Goal: Navigation & Orientation: Understand site structure

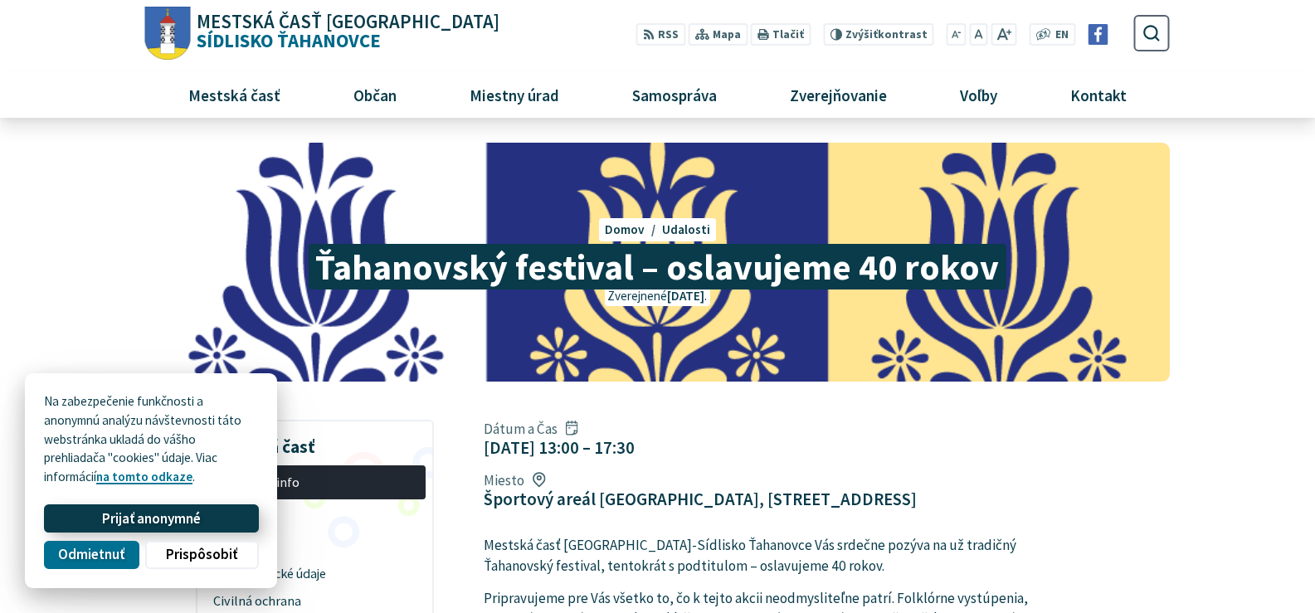
click at [139, 518] on span "Prijať anonymné" at bounding box center [151, 518] width 99 height 17
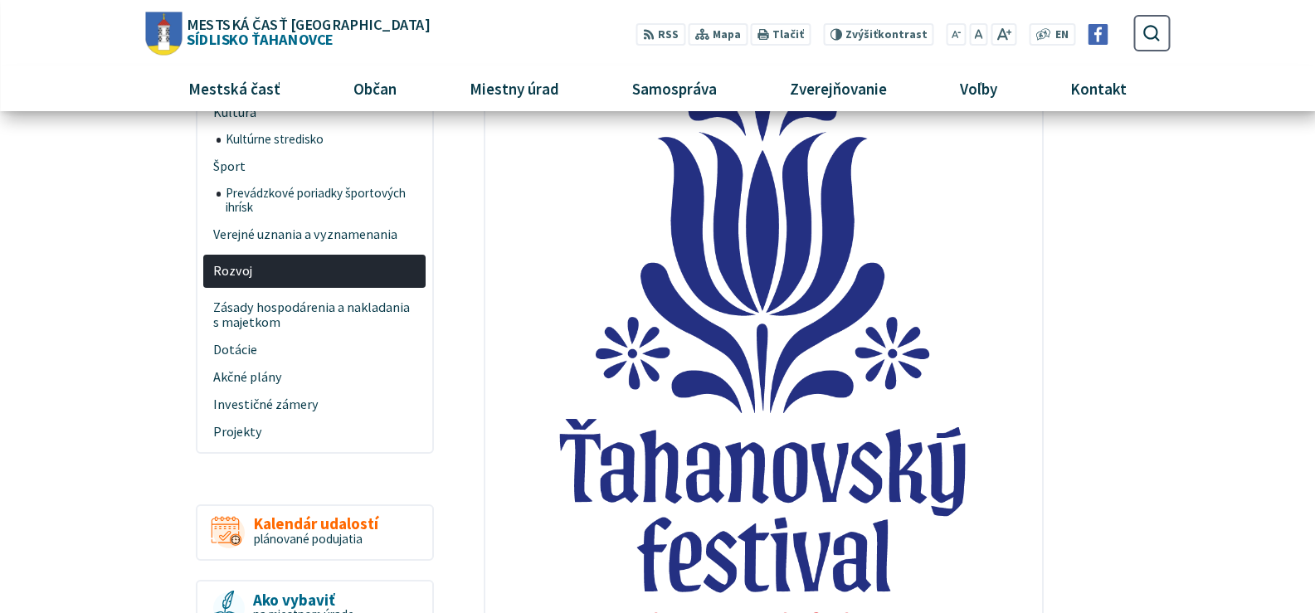
scroll to position [663, 0]
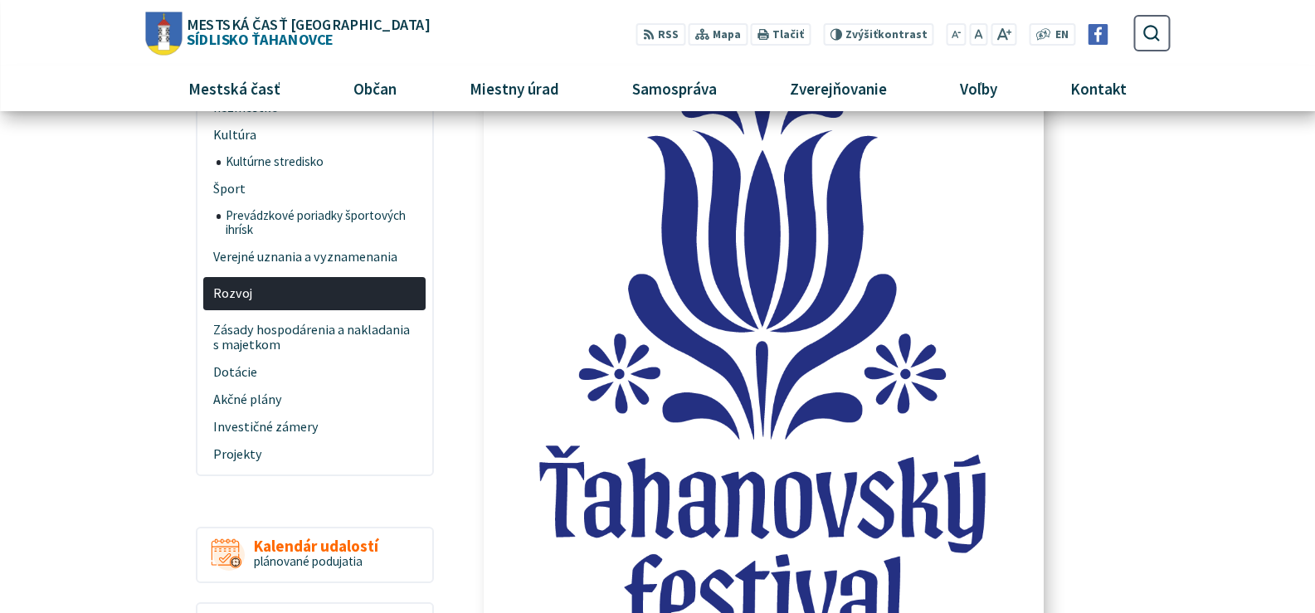
click at [663, 481] on img at bounding box center [764, 378] width 612 height 765
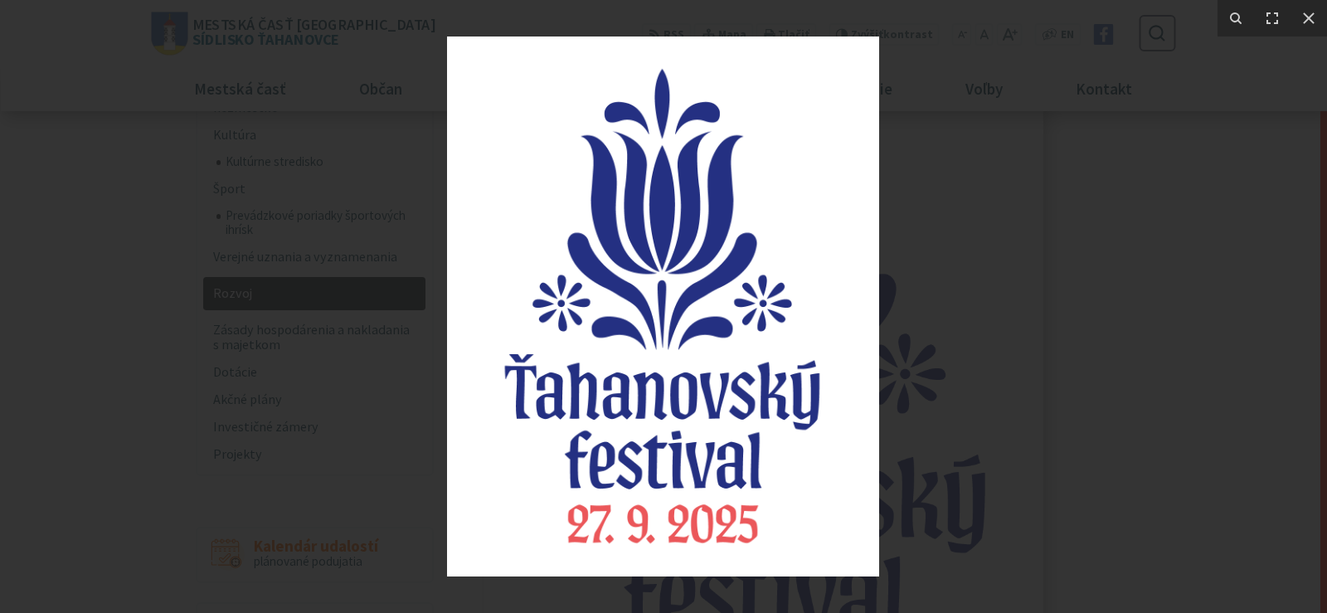
click at [663, 481] on img at bounding box center [663, 306] width 432 height 540
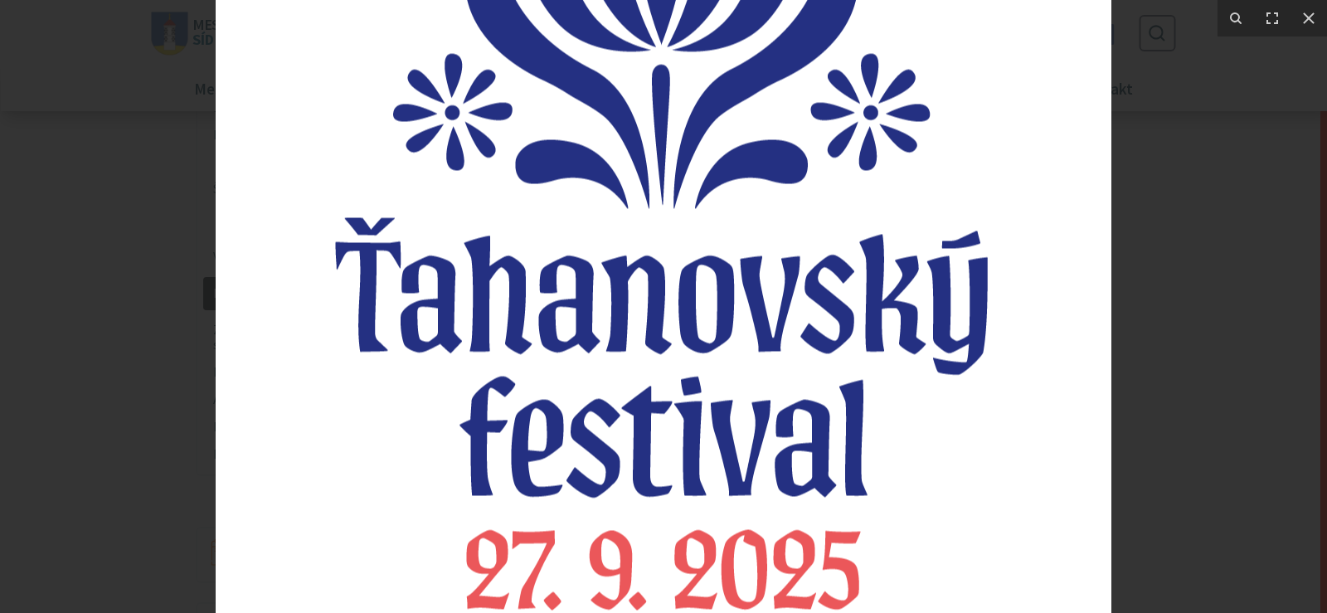
click at [663, 479] on img at bounding box center [664, 119] width 896 height 1120
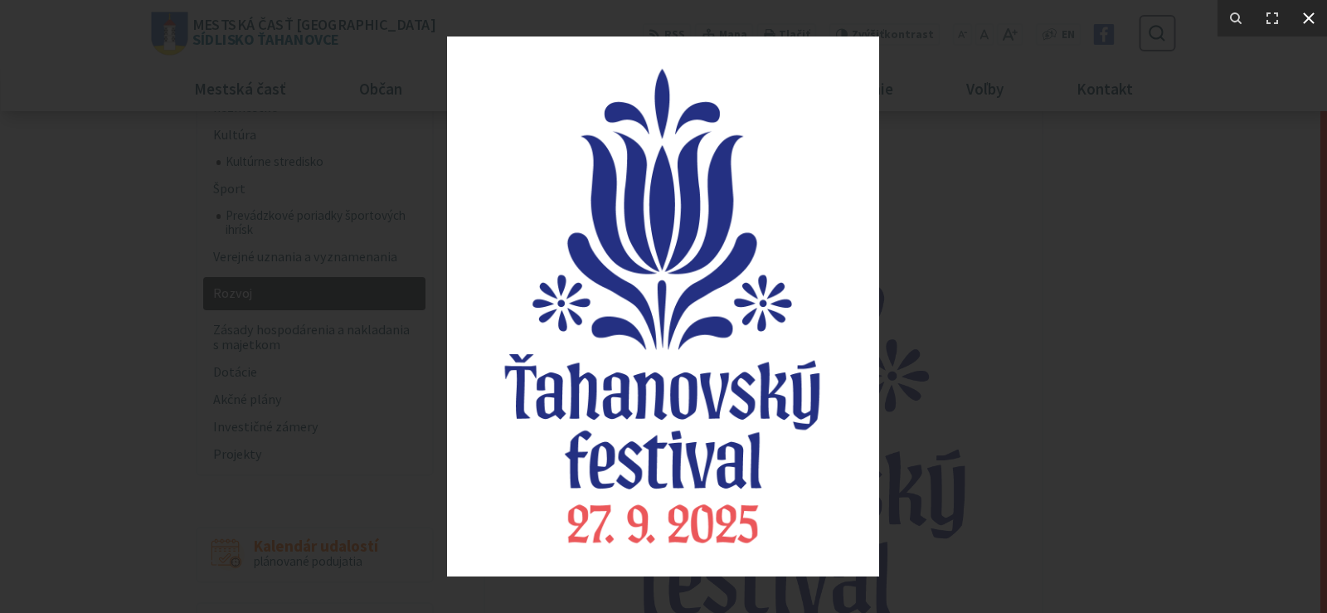
click at [1314, 18] on icon at bounding box center [1309, 18] width 20 height 20
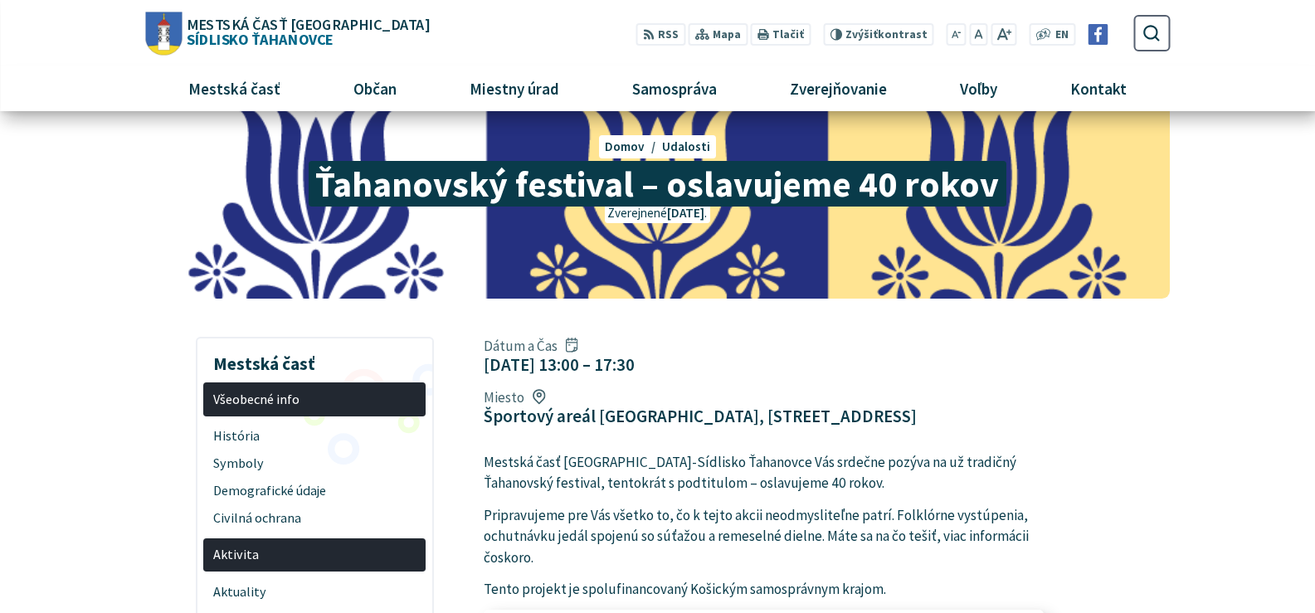
scroll to position [0, 0]
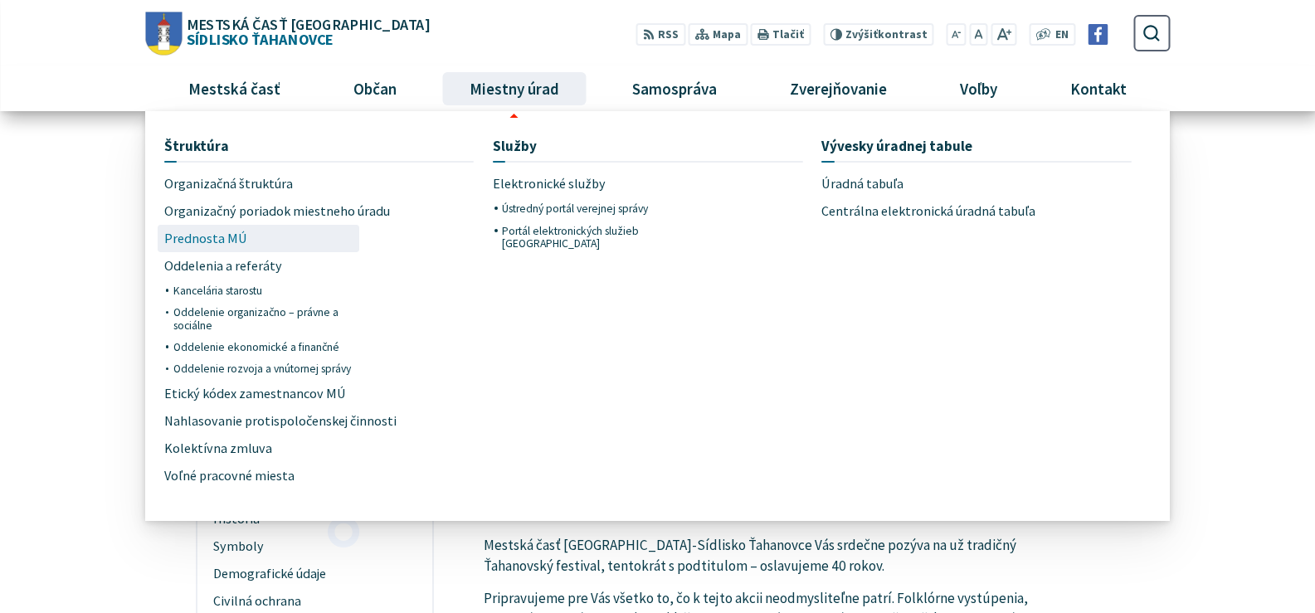
click at [222, 241] on span "Prednosta MÚ" at bounding box center [205, 238] width 83 height 27
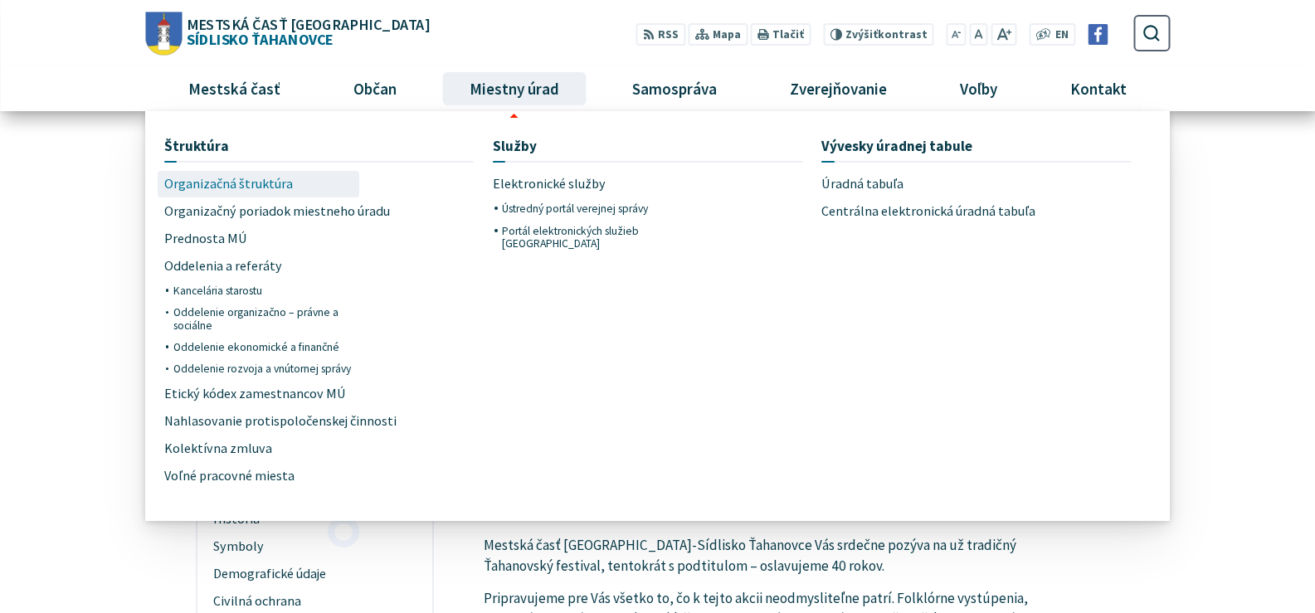
click at [254, 187] on span "Organizačná štruktúra" at bounding box center [228, 184] width 129 height 27
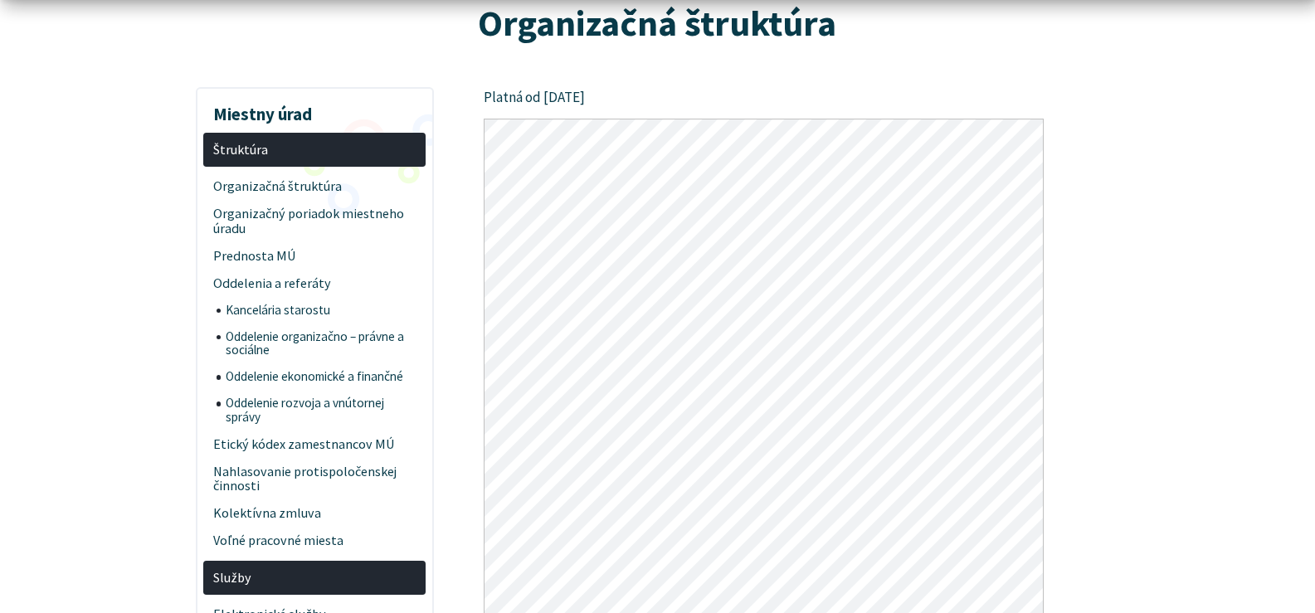
scroll to position [249, 0]
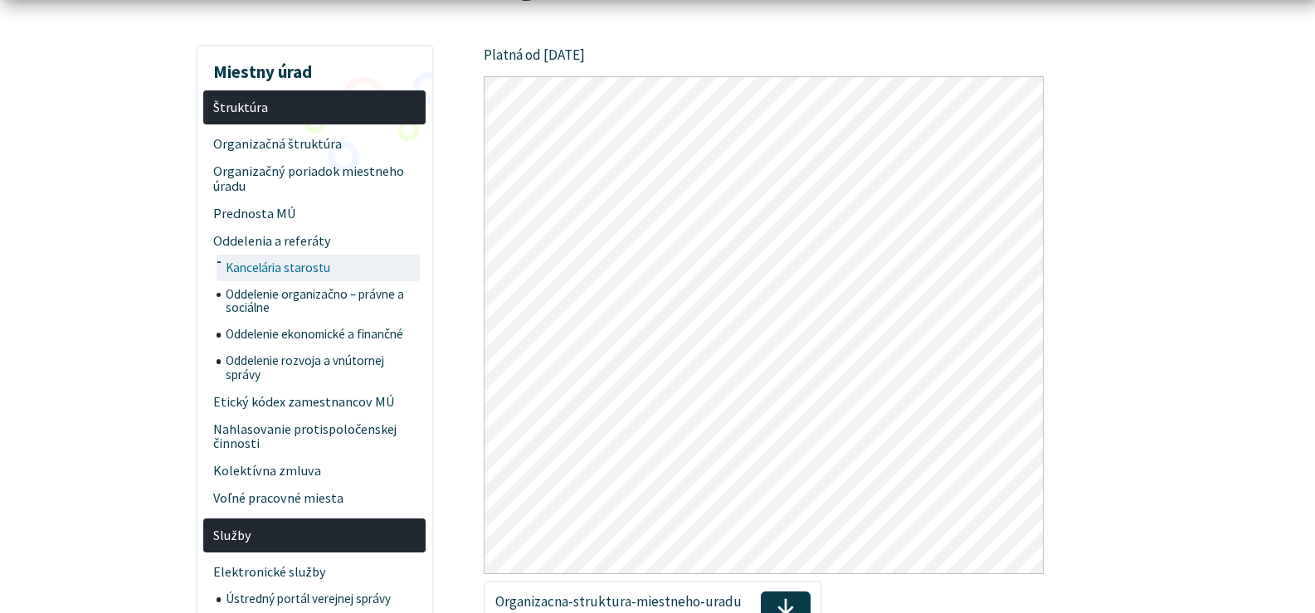
click at [255, 272] on span "Kancelária starostu" at bounding box center [321, 268] width 191 height 27
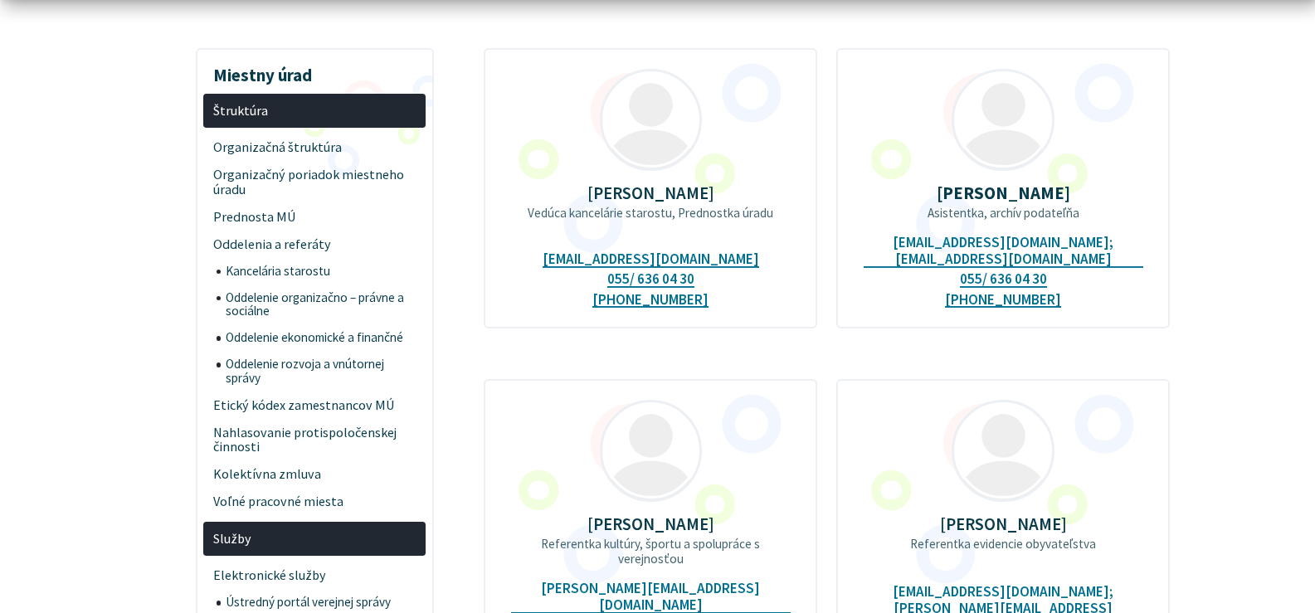
scroll to position [415, 0]
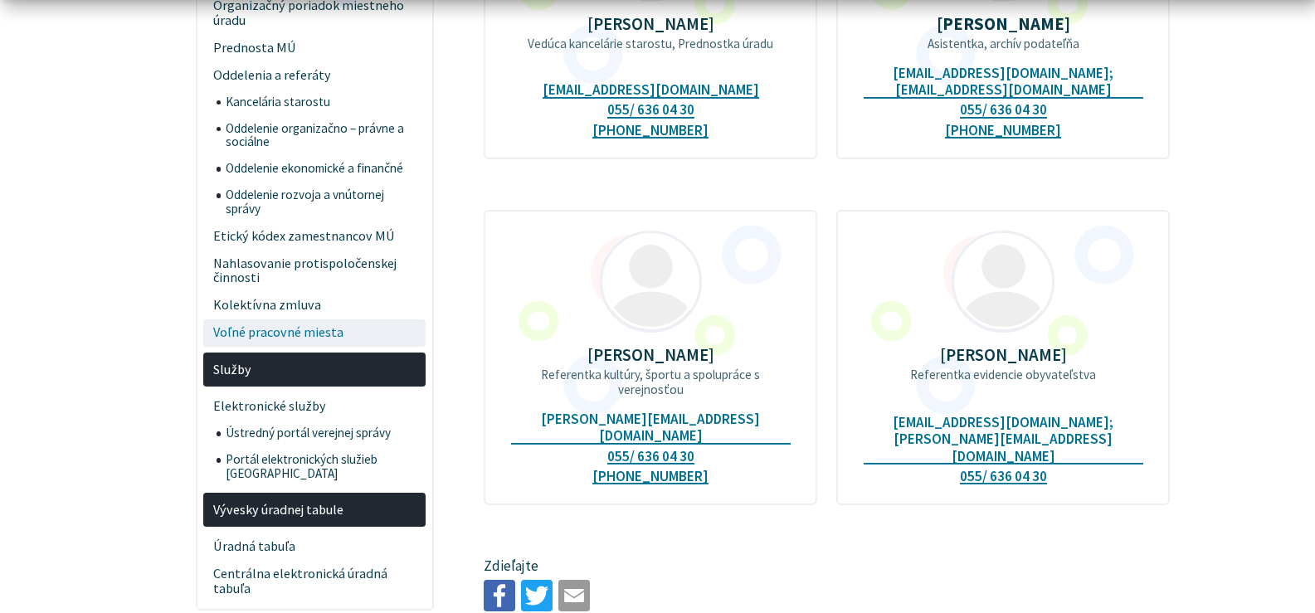
click at [249, 328] on span "Voľné pracovné miesta" at bounding box center [314, 332] width 203 height 27
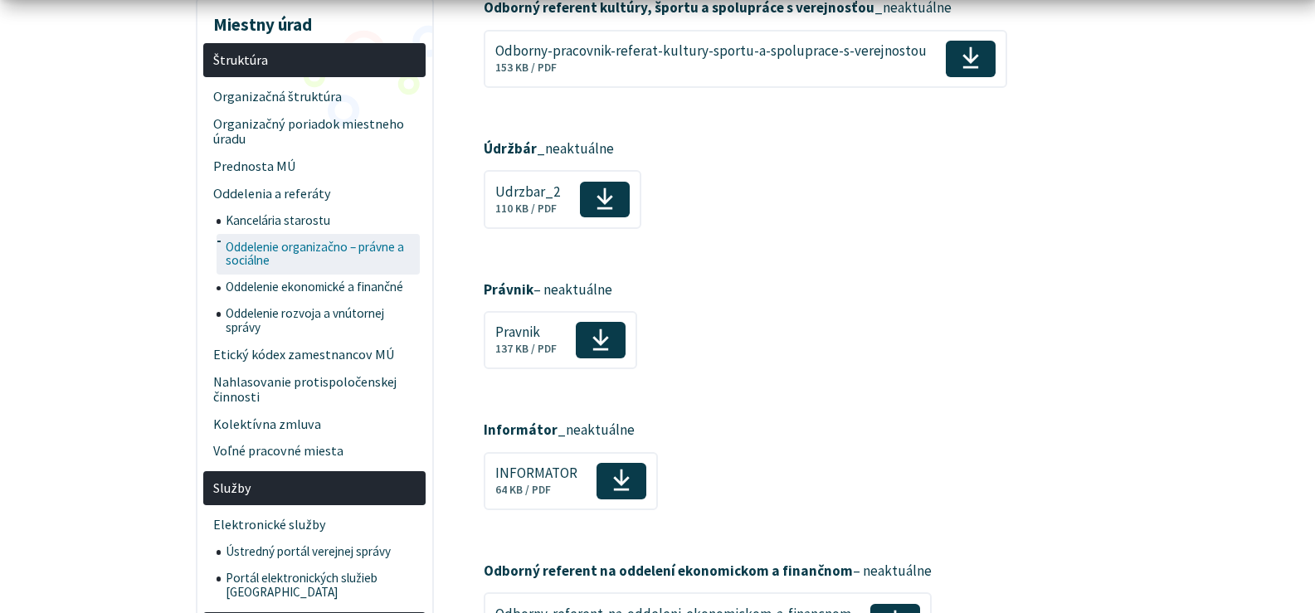
scroll to position [415, 0]
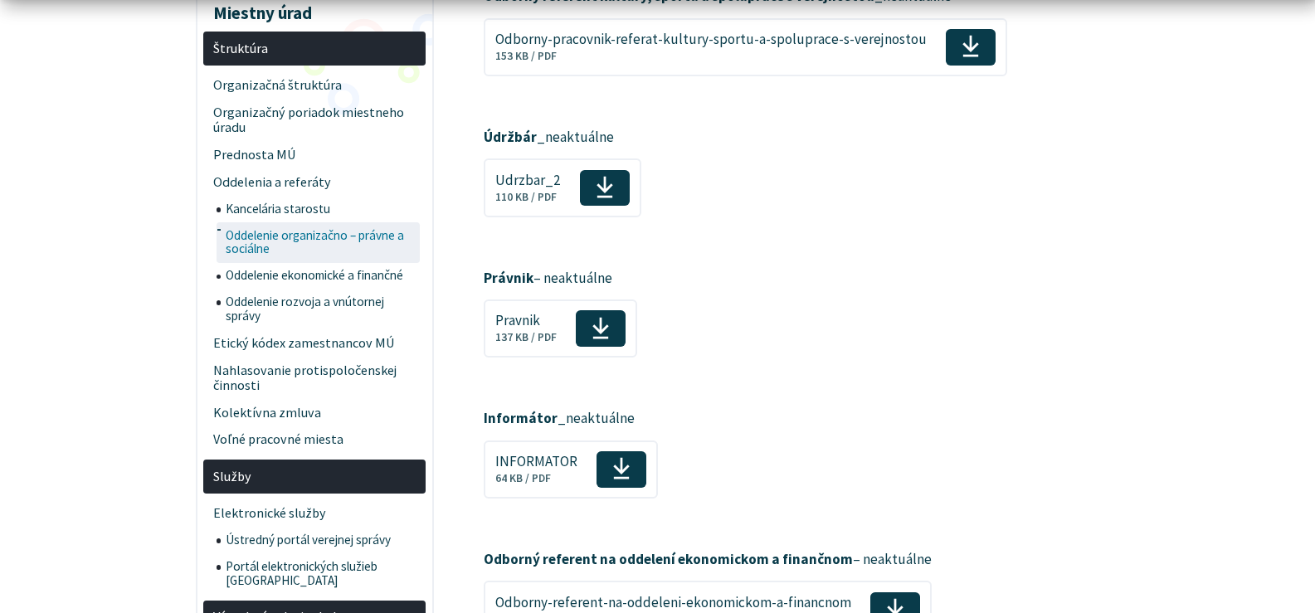
click at [263, 236] on span "Oddelenie organizačno – právne a sociálne" at bounding box center [321, 242] width 191 height 41
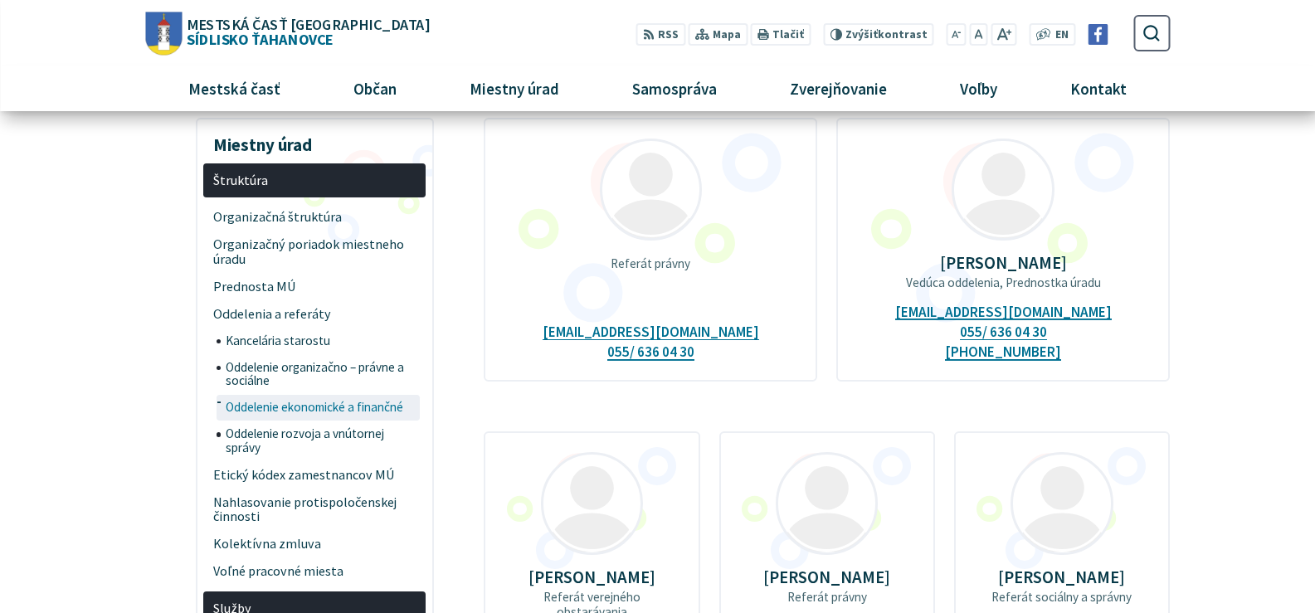
scroll to position [83, 0]
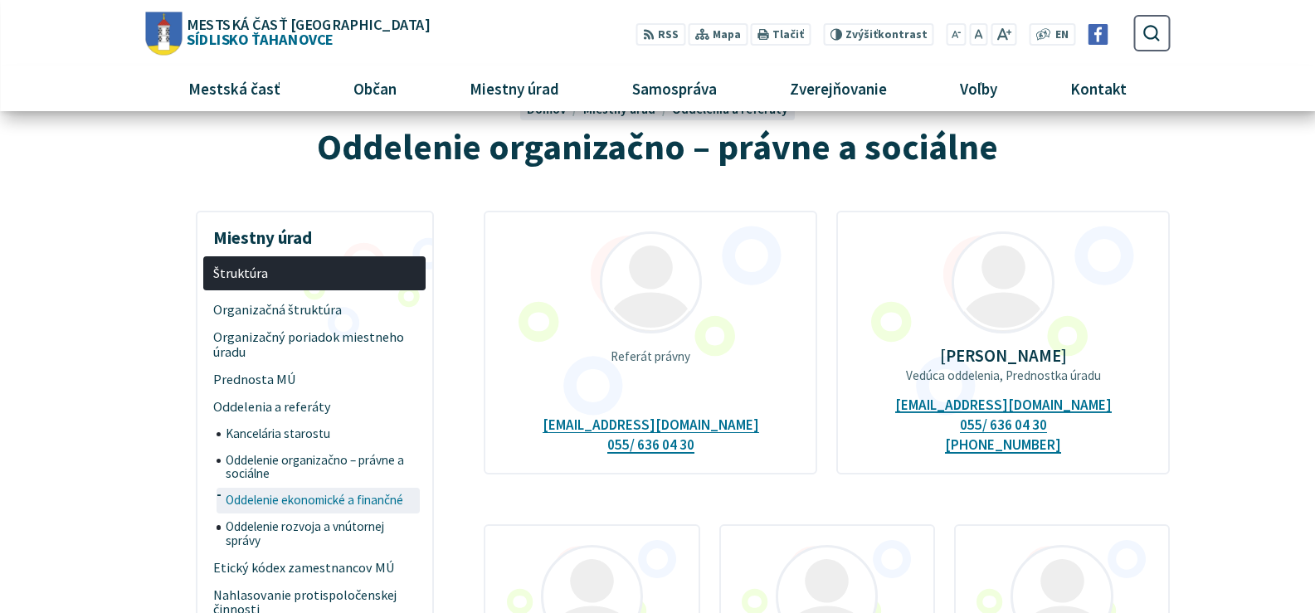
click at [296, 493] on span "Oddelenie ekonomické a finančné" at bounding box center [321, 501] width 191 height 27
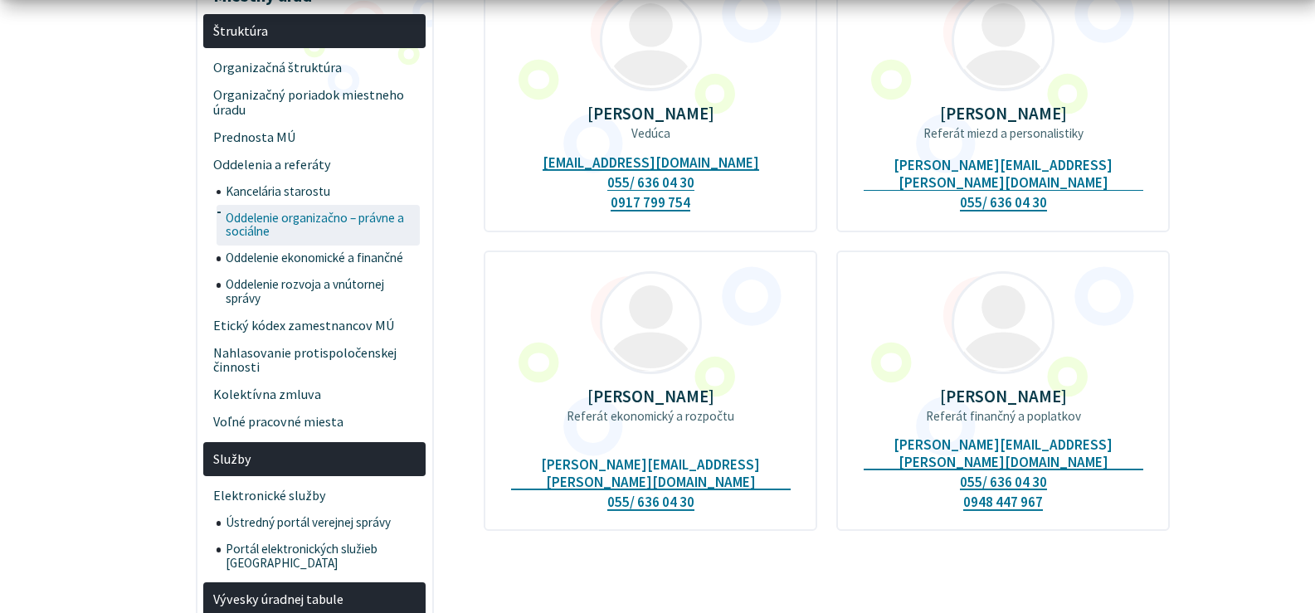
scroll to position [332, 0]
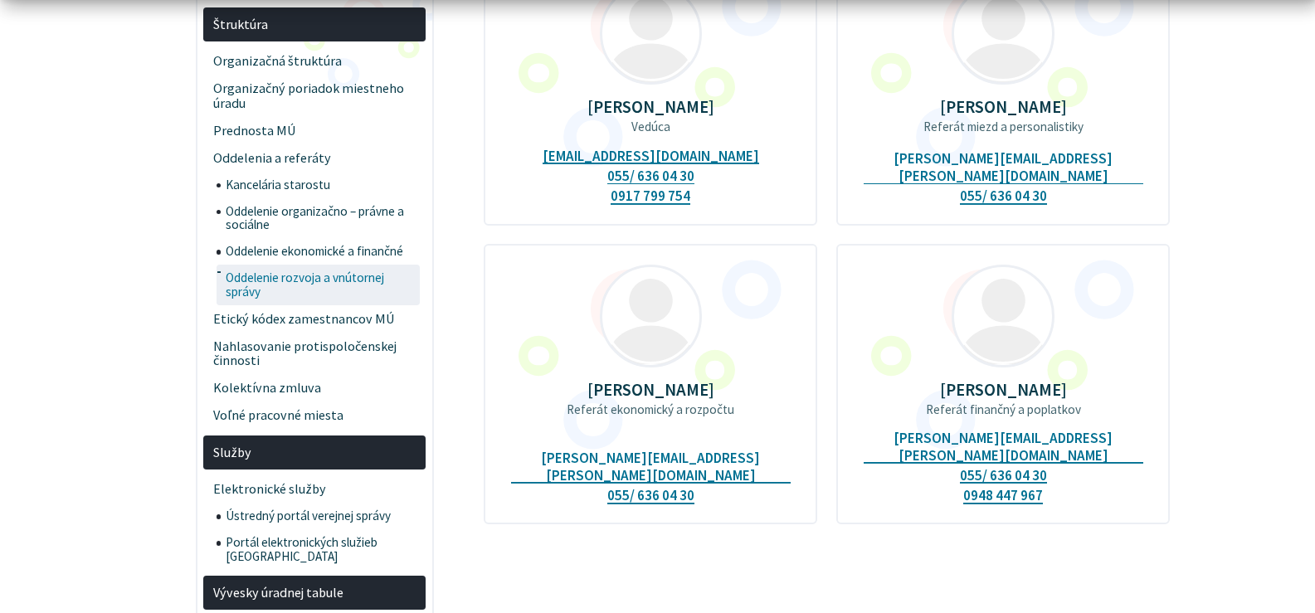
click at [274, 283] on span "Oddelenie rozvoja a vnútornej správy" at bounding box center [321, 285] width 191 height 41
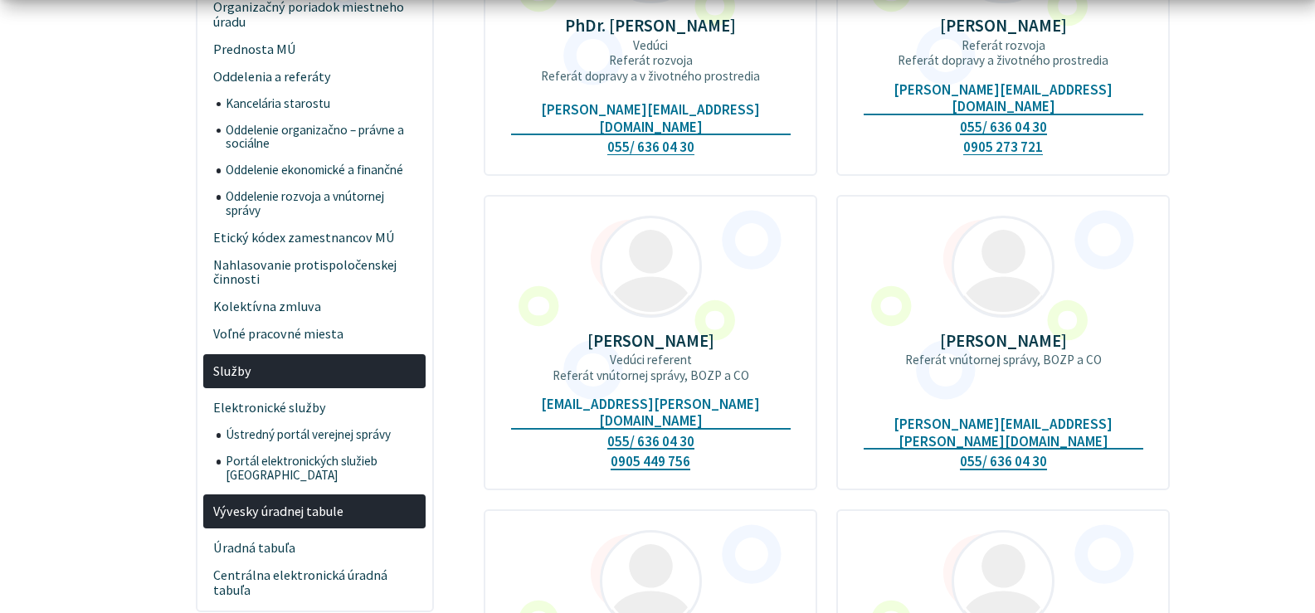
scroll to position [415, 0]
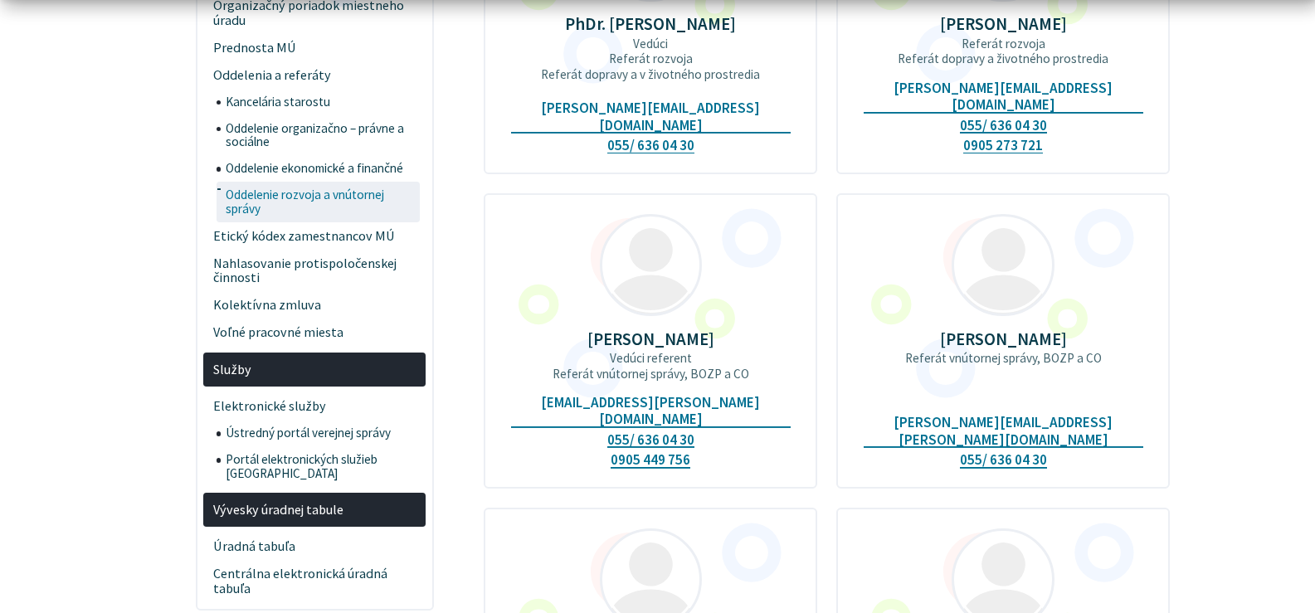
click at [263, 199] on span "Oddelenie rozvoja a vnútornej správy" at bounding box center [321, 202] width 191 height 41
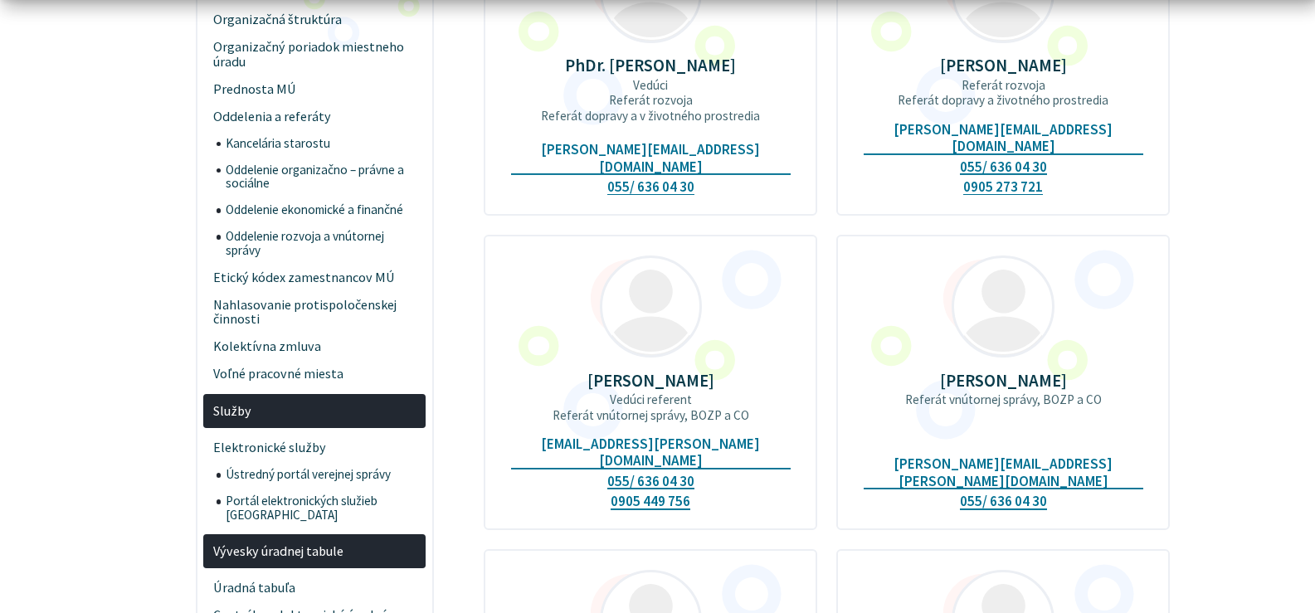
scroll to position [498, 0]
